Goal: Find contact information: Find contact information

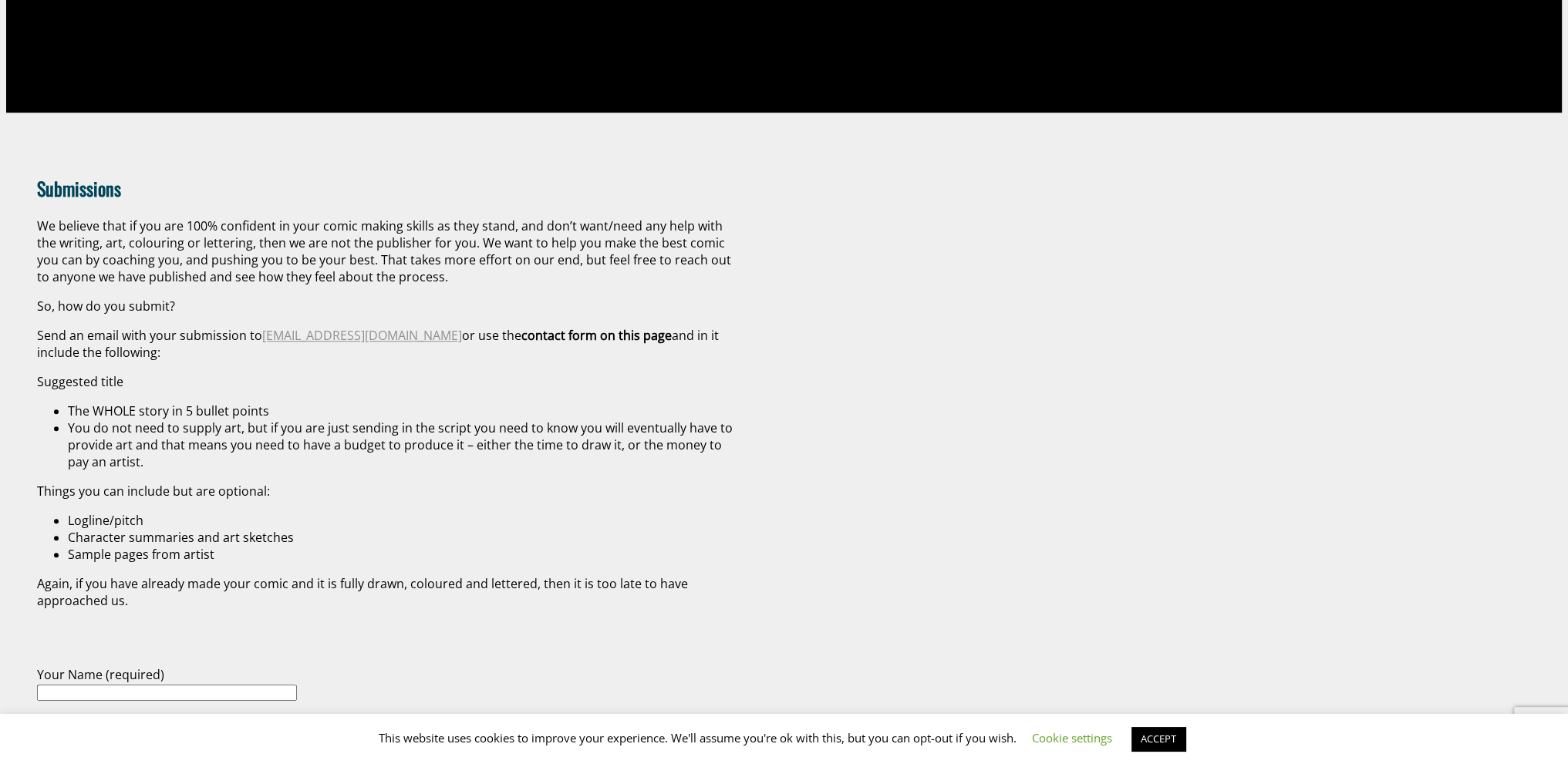
scroll to position [1618, 0]
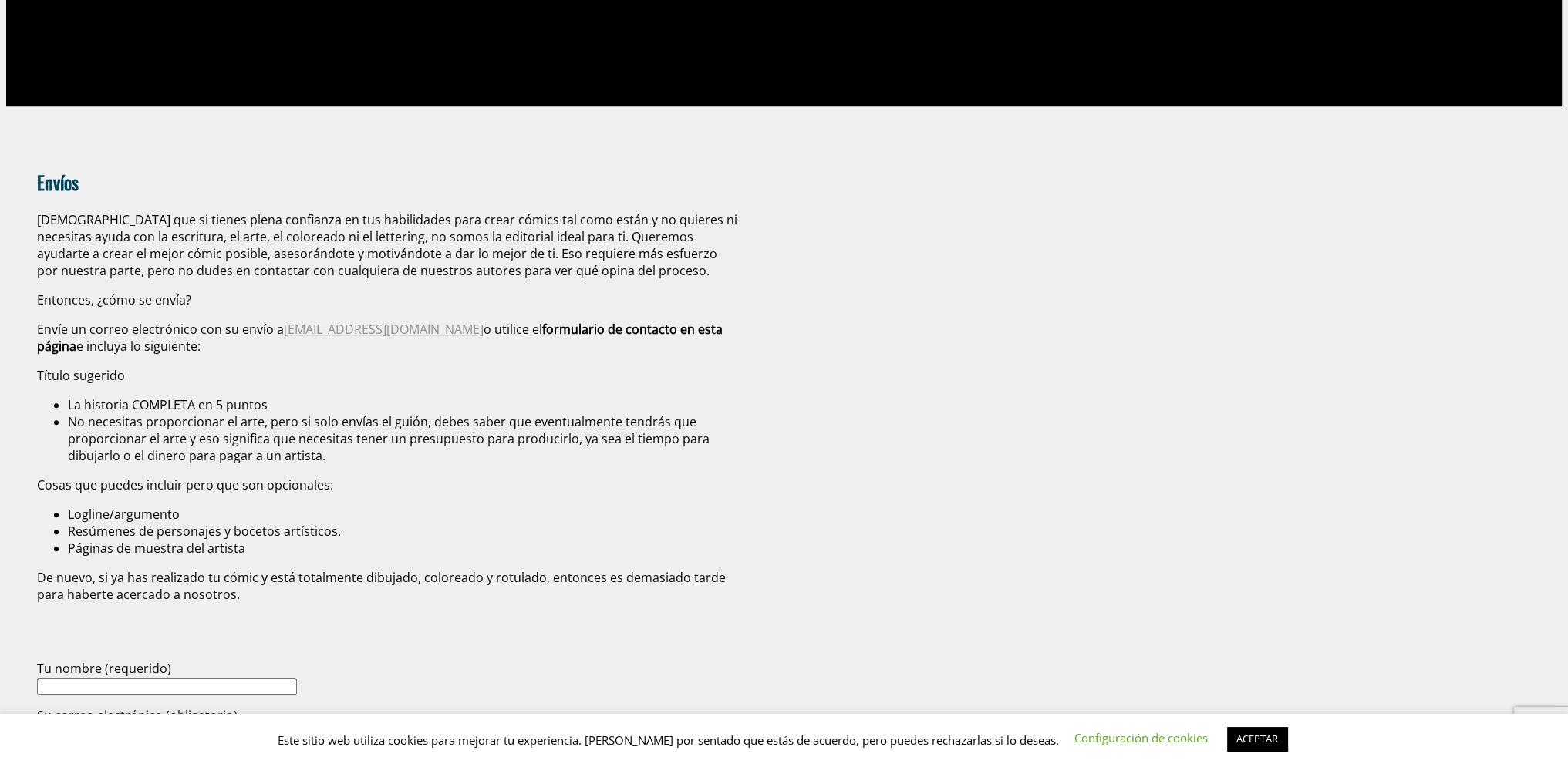
drag, startPoint x: 281, startPoint y: 324, endPoint x: 430, endPoint y: 324, distance: 149.0
click at [430, 324] on p "Envíe un correo electrónico con su envío a [EMAIL_ADDRESS][DOMAIN_NAME] o utili…" at bounding box center [388, 338] width 702 height 34
copy p "[EMAIL_ADDRESS][DOMAIN_NAME]"
